Goal: Task Accomplishment & Management: Manage account settings

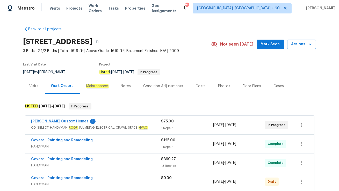
click at [85, 125] on div "[PERSON_NAME] Custom Homes 1" at bounding box center [96, 122] width 130 height 6
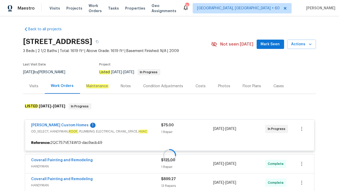
scroll to position [41, 0]
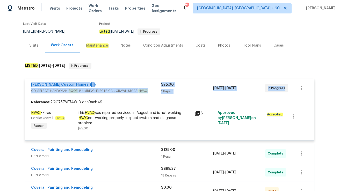
drag, startPoint x: 30, startPoint y: 83, endPoint x: 290, endPoint y: 92, distance: 260.4
click at [290, 92] on div "[PERSON_NAME] Custom Homes 1 OD_SELECT, HANDYMAN, ROOF , PLUMBING, ELECTRICAL, …" at bounding box center [169, 88] width 289 height 19
copy div "Rappa Custom Homes 1 OD_SELECT, HANDYMAN, ROOF , PLUMBING, ELECTRICAL, CRAWL_SP…"
click at [8, 95] on div "Back to all projects 2889 Sharpie Dr, Clarksville, TN 37040 3 Beds | 2 1/2 Bath…" at bounding box center [169, 103] width 339 height 175
drag, startPoint x: 29, startPoint y: 84, endPoint x: 287, endPoint y: 92, distance: 258.0
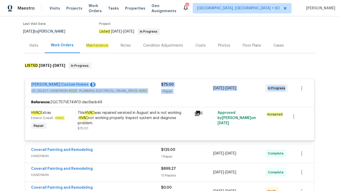
click at [287, 92] on div "Rappa Custom Homes 1 OD_SELECT, HANDYMAN, ROOF , PLUMBING, ELECTRICAL, CRAWL_SP…" at bounding box center [169, 88] width 289 height 19
copy div "Rappa Custom Homes 1 OD_SELECT, HANDYMAN, ROOF , PLUMBING, ELECTRICAL, CRAWL_SP…"
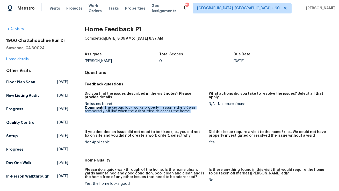
drag, startPoint x: 103, startPoint y: 107, endPoint x: 198, endPoint y: 112, distance: 94.5
click at [198, 112] on p "Comment: The keypad lock works properly. I assume the SR was temporarily off li…" at bounding box center [145, 109] width 120 height 7
copy p "The keypad lock works properly. I assume the SR was temporarily off line when t…"
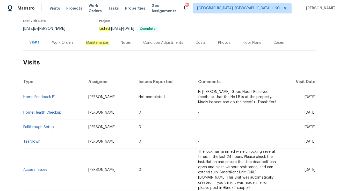
scroll to position [44, 0]
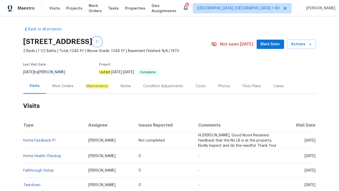
click at [102, 42] on button "button" at bounding box center [97, 41] width 9 height 9
click at [52, 8] on span "Visits" at bounding box center [55, 8] width 11 height 5
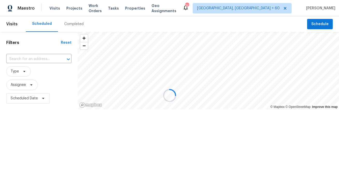
click at [46, 58] on div at bounding box center [169, 95] width 339 height 191
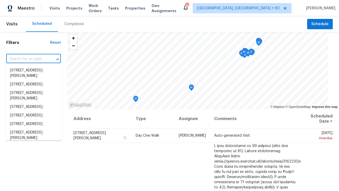
click at [44, 59] on input "text" at bounding box center [26, 59] width 40 height 8
paste input "[STREET_ADDRESS]"
type input "[STREET_ADDRESS]"
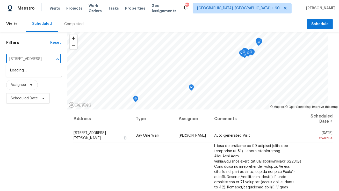
scroll to position [0, 32]
click at [39, 72] on li "[STREET_ADDRESS]" at bounding box center [34, 70] width 56 height 9
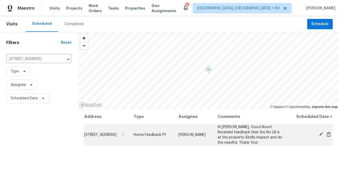
click at [330, 137] on icon at bounding box center [329, 134] width 4 height 5
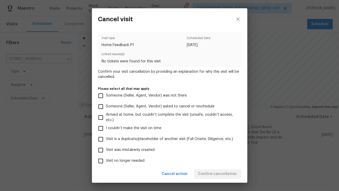
scroll to position [39, 0]
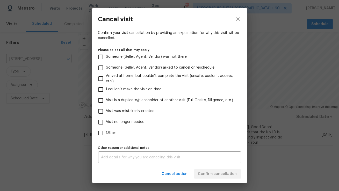
click at [114, 121] on span "Visit no longer needed" at bounding box center [125, 121] width 39 height 5
click at [106, 121] on input "Visit no longer needed" at bounding box center [100, 122] width 11 height 11
checkbox input "true"
click at [148, 158] on textarea at bounding box center [169, 158] width 137 height 4
click at [100, 132] on input "Other" at bounding box center [100, 133] width 11 height 11
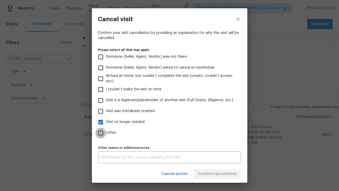
checkbox input "true"
click at [125, 155] on div "x Other reason or additional notes" at bounding box center [169, 158] width 143 height 12
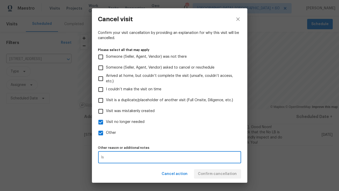
type textarea "I"
type textarea "No issue"
click at [206, 177] on div "Cancel action Confirm cancellation" at bounding box center [169, 174] width 155 height 18
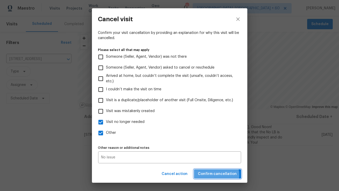
click at [214, 175] on span "Confirm cancellation" at bounding box center [217, 174] width 39 height 6
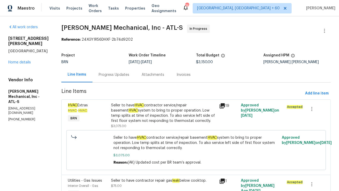
click at [116, 80] on div "Progress Updates" at bounding box center [114, 74] width 43 height 15
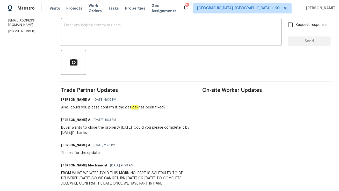
scroll to position [89, 0]
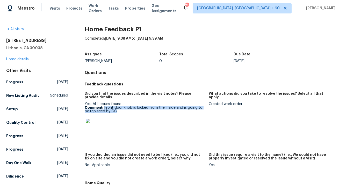
drag, startPoint x: 104, startPoint y: 108, endPoint x: 120, endPoint y: 111, distance: 15.9
click at [120, 111] on p "Comment: Front door knob is locked from the inside and is going to be replaced …" at bounding box center [145, 109] width 120 height 7
copy p "Front door knob is locked from the inside and is going to be replaced by GC"
click at [19, 60] on link "Home details" at bounding box center [17, 60] width 23 height 4
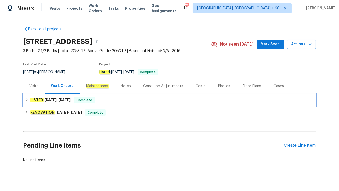
click at [71, 101] on span "9/18/25" at bounding box center [64, 100] width 12 height 4
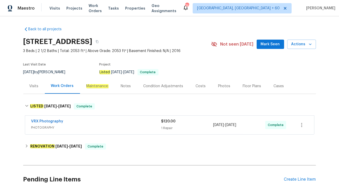
click at [39, 91] on div "Visits" at bounding box center [34, 86] width 22 height 15
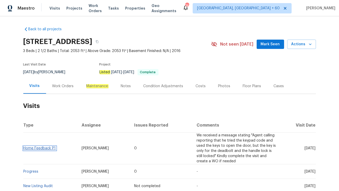
click at [44, 147] on link "Home Feedback P1" at bounding box center [40, 149] width 32 height 4
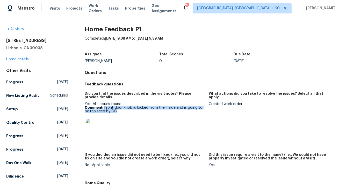
drag, startPoint x: 104, startPoint y: 108, endPoint x: 122, endPoint y: 110, distance: 18.0
click at [122, 110] on p "Comment: Front door knob is locked from the inside and is going to be replaced …" at bounding box center [145, 109] width 120 height 7
copy p "Front door knob is locked from the inside and is going to be replaced by GC"
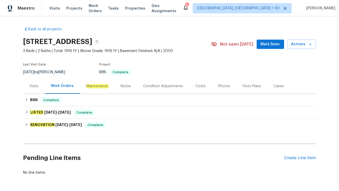
click at [38, 90] on div "Visits" at bounding box center [34, 86] width 22 height 15
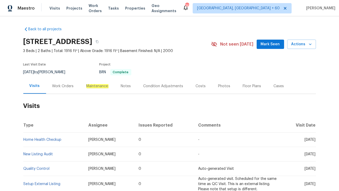
click at [59, 87] on div "Work Orders" at bounding box center [63, 86] width 22 height 5
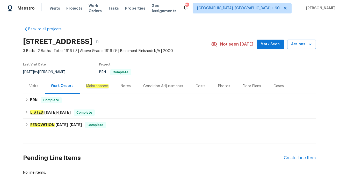
click at [37, 85] on div "Visits" at bounding box center [34, 86] width 9 height 5
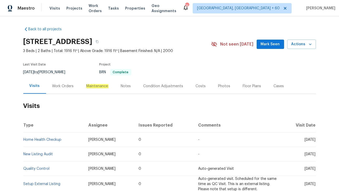
click at [59, 85] on div "Work Orders" at bounding box center [63, 86] width 22 height 5
